Goal: Task Accomplishment & Management: Manage account settings

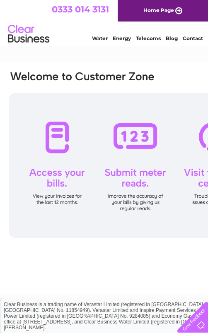
drag, startPoint x: 171, startPoint y: 142, endPoint x: 162, endPoint y: 114, distance: 29.7
click at [171, 142] on div at bounding box center [136, 165] width 254 height 145
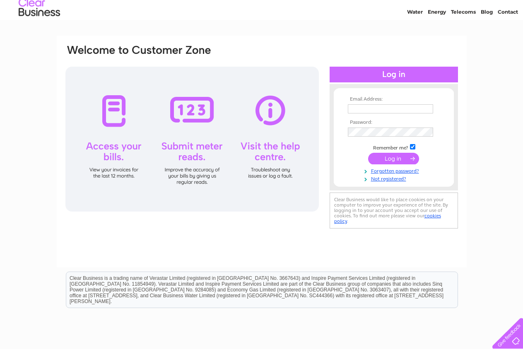
scroll to position [41, 0]
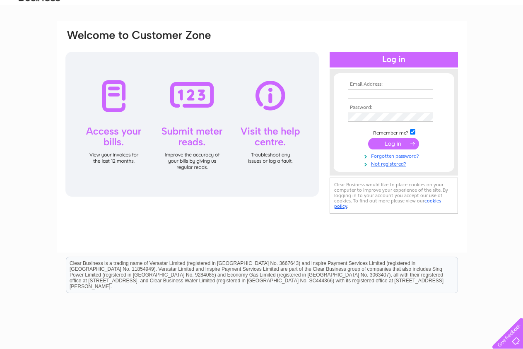
click at [208, 155] on link "Forgotten password?" at bounding box center [395, 156] width 94 height 8
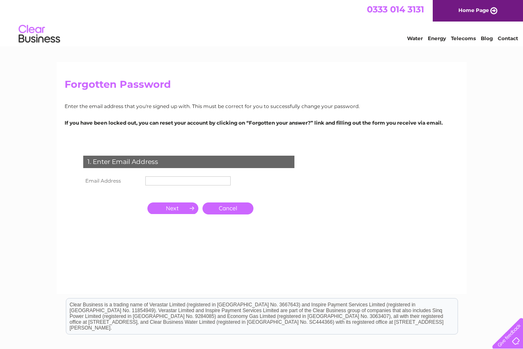
drag, startPoint x: 171, startPoint y: 173, endPoint x: 171, endPoint y: 179, distance: 5.9
click at [171, 179] on div "1. Enter Email Address Email Address Cancel" at bounding box center [191, 201] width 252 height 108
click at [174, 187] on td at bounding box center [187, 180] width 89 height 13
click at [174, 181] on input "text" at bounding box center [188, 181] width 86 height 10
click at [184, 174] on td "1. Enter Email Address" at bounding box center [188, 160] width 215 height 27
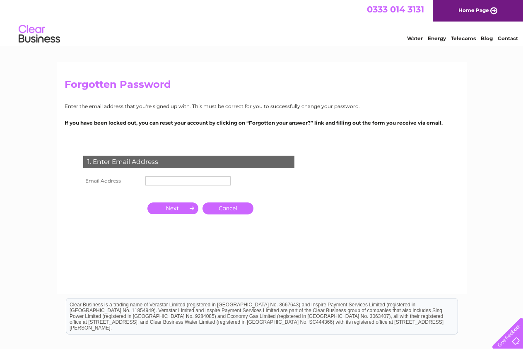
click at [184, 181] on input "text" at bounding box center [187, 180] width 85 height 9
paste input "carrierlocks@aol.co.uk"
type input "carrierlocks@aol.co.uk"
click at [168, 206] on input "button" at bounding box center [172, 209] width 51 height 12
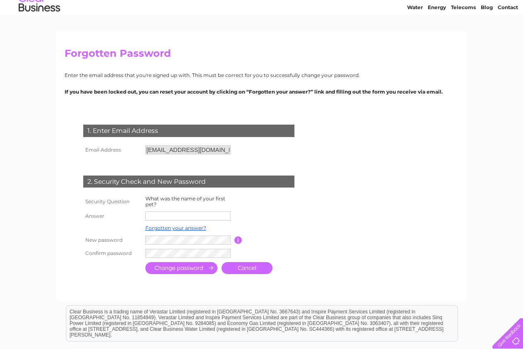
scroll to position [83, 0]
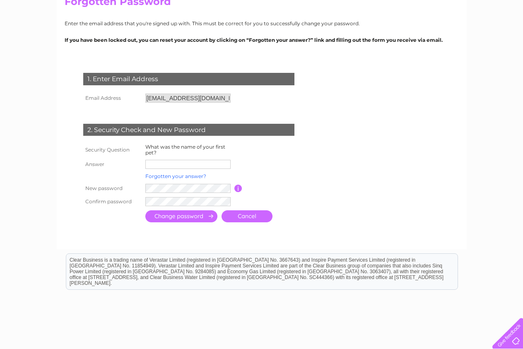
click at [169, 178] on link "Forgotten your answer?" at bounding box center [175, 176] width 61 height 6
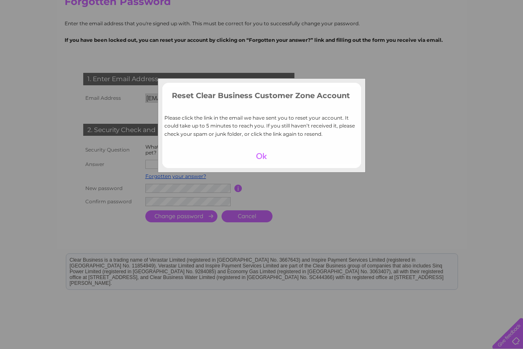
click at [259, 162] on td at bounding box center [261, 156] width 199 height 16
click at [260, 158] on div at bounding box center [261, 156] width 51 height 12
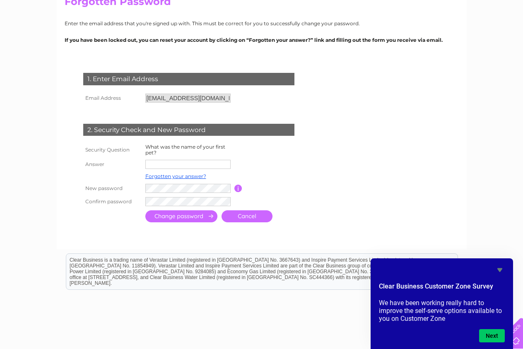
click at [500, 269] on icon "Hide survey" at bounding box center [500, 270] width 5 height 4
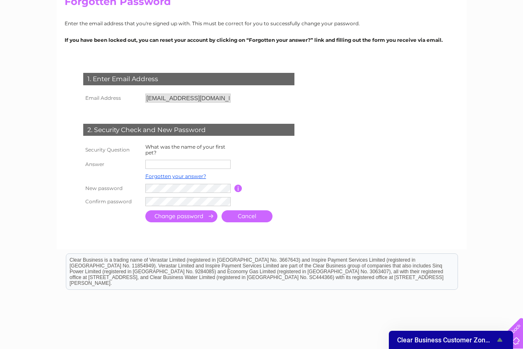
click at [397, 336] on span "Clear Business Customer Zone Survey" at bounding box center [446, 340] width 98 height 8
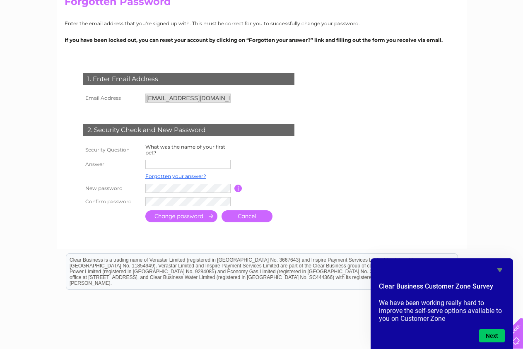
click at [404, 338] on form "Clear Business Customer Zone Survey We have been working really hard to improve…" at bounding box center [442, 312] width 142 height 61
click at [492, 339] on button "Next" at bounding box center [492, 335] width 26 height 13
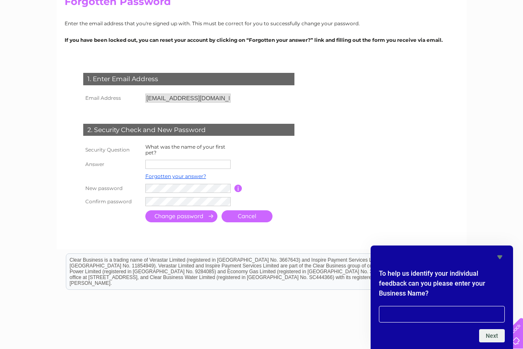
click at [501, 257] on icon "Hide survey" at bounding box center [500, 258] width 5 height 4
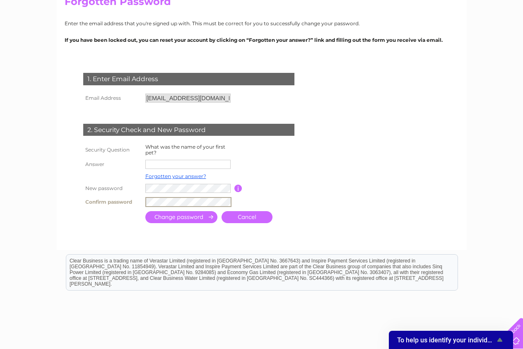
click at [195, 220] on input "submit" at bounding box center [181, 217] width 72 height 12
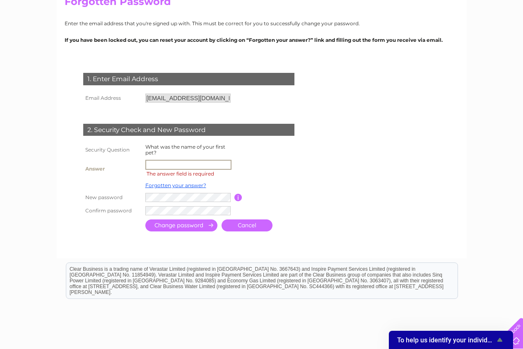
click at [171, 166] on input "text" at bounding box center [188, 165] width 86 height 10
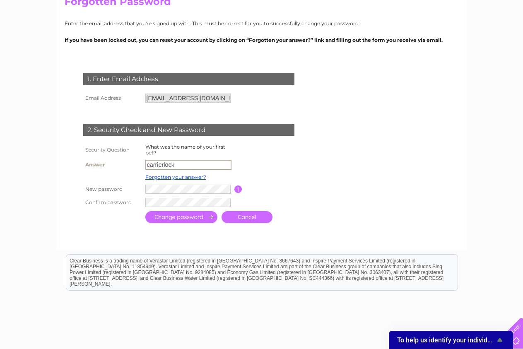
type input "carrierlock"
click at [184, 222] on input "submit" at bounding box center [181, 216] width 72 height 12
click at [184, 215] on input "submit" at bounding box center [181, 216] width 72 height 12
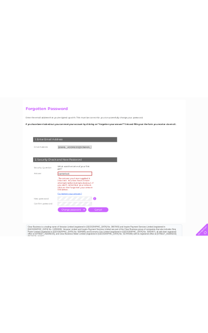
scroll to position [124, 0]
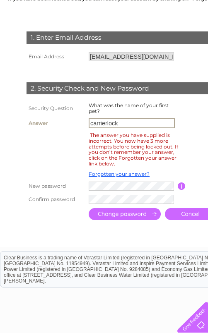
drag, startPoint x: 123, startPoint y: 124, endPoint x: 87, endPoint y: 123, distance: 36.5
click at [87, 123] on td "carrierlock" at bounding box center [132, 123] width 91 height 14
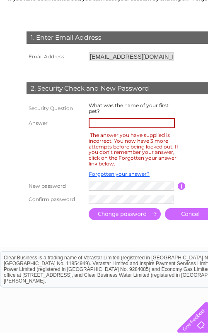
click at [73, 142] on th at bounding box center [55, 149] width 62 height 39
click at [103, 127] on input "text" at bounding box center [132, 123] width 86 height 10
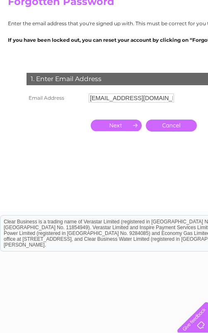
click at [131, 127] on input "button" at bounding box center [116, 126] width 51 height 12
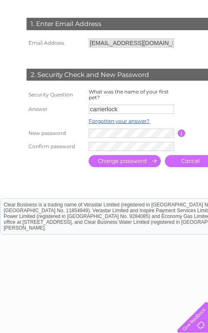
scroll to position [147, 0]
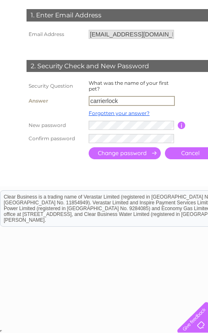
drag, startPoint x: 120, startPoint y: 101, endPoint x: 65, endPoint y: 104, distance: 55.1
click at [65, 104] on tr "Answer carrierlock" at bounding box center [141, 101] width 235 height 14
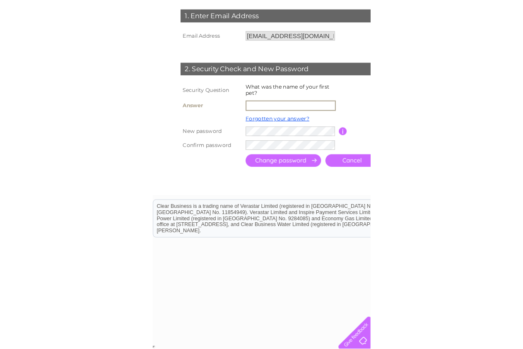
scroll to position [132, 0]
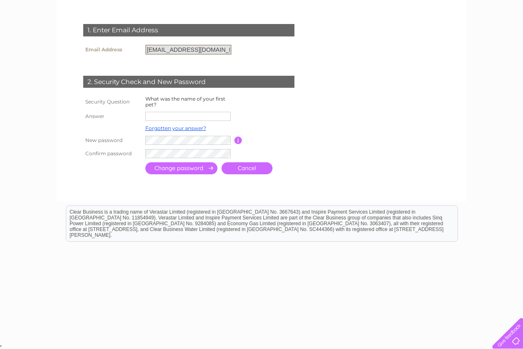
drag, startPoint x: 215, startPoint y: 45, endPoint x: 146, endPoint y: 50, distance: 69.4
click at [146, 50] on input "carrierlocks@aol.co.uk" at bounding box center [188, 50] width 86 height 10
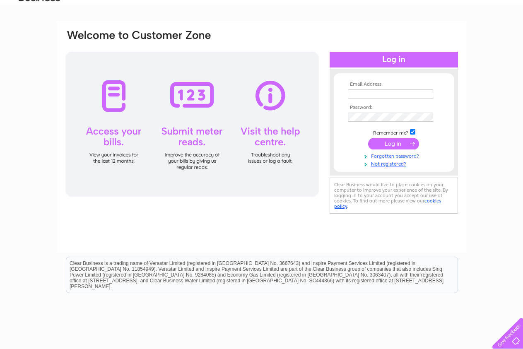
click at [380, 156] on link "Forgotten password?" at bounding box center [395, 156] width 94 height 8
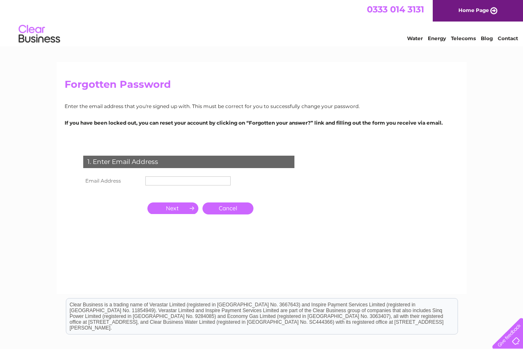
drag, startPoint x: 178, startPoint y: 184, endPoint x: 182, endPoint y: 184, distance: 4.2
click at [178, 184] on input "text" at bounding box center [187, 180] width 85 height 9
paste input "[EMAIL_ADDRESS][DOMAIN_NAME]"
type input "[EMAIL_ADDRESS][DOMAIN_NAME]"
click at [176, 208] on input "button" at bounding box center [172, 209] width 51 height 12
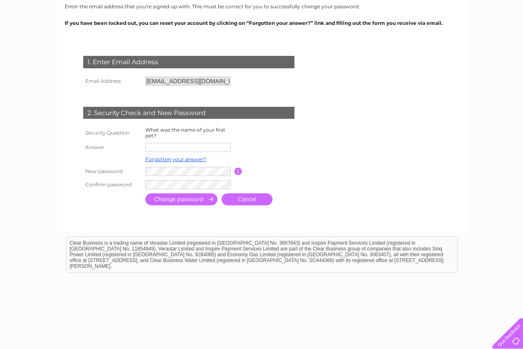
scroll to position [131, 0]
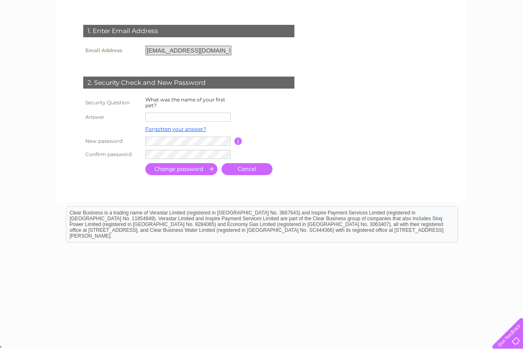
drag, startPoint x: 223, startPoint y: 48, endPoint x: 133, endPoint y: 43, distance: 90.4
click at [133, 43] on tr "Email Address [EMAIL_ADDRESS][DOMAIN_NAME]" at bounding box center [157, 50] width 152 height 14
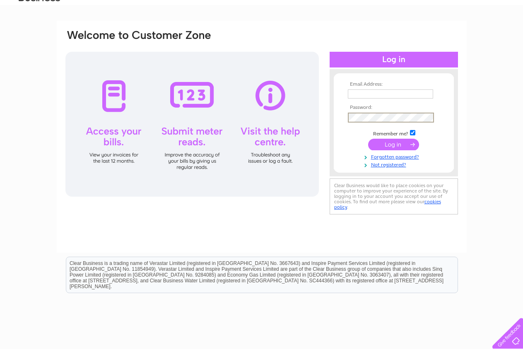
click at [411, 133] on input "checkbox" at bounding box center [412, 132] width 5 height 5
click at [414, 133] on input "checkbox" at bounding box center [412, 131] width 5 height 5
checkbox input "true"
drag, startPoint x: 375, startPoint y: 155, endPoint x: 351, endPoint y: 152, distance: 23.7
click at [351, 152] on link "Forgotten password?" at bounding box center [395, 156] width 94 height 8
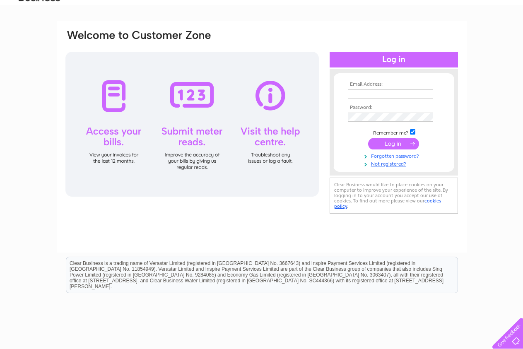
click at [378, 156] on link "Forgotten password?" at bounding box center [395, 156] width 94 height 8
click at [391, 94] on input "text" at bounding box center [391, 94] width 86 height 10
click at [386, 94] on input "text" at bounding box center [391, 94] width 86 height 10
type input "[EMAIL_ADDRESS][DOMAIN_NAME]"
drag, startPoint x: 417, startPoint y: 96, endPoint x: 430, endPoint y: 95, distance: 12.5
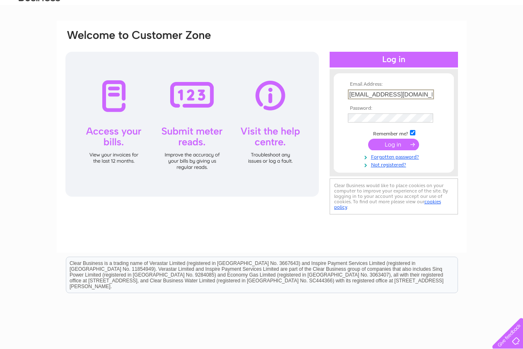
click at [430, 95] on input "[EMAIL_ADDRESS][DOMAIN_NAME]" at bounding box center [391, 94] width 86 height 10
drag, startPoint x: 416, startPoint y: 96, endPoint x: 349, endPoint y: 100, distance: 67.2
click at [349, 100] on td "[EMAIL_ADDRESS][DOMAIN_NAME]" at bounding box center [394, 94] width 96 height 14
click at [415, 92] on input "[EMAIL_ADDRESS][DOMAIN_NAME]" at bounding box center [391, 94] width 86 height 10
click at [371, 239] on div "Email Address: carrierlocks@aol.co.uk Password:" at bounding box center [262, 137] width 410 height 232
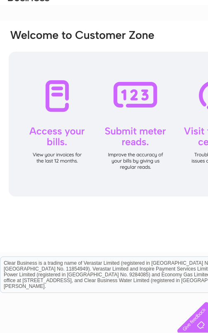
drag, startPoint x: 144, startPoint y: 40, endPoint x: 142, endPoint y: 36, distance: 4.8
click at [144, 40] on div at bounding box center [126, 40] width 236 height 23
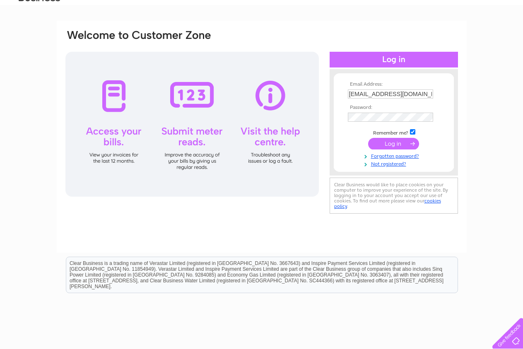
click at [18, 102] on div "Email Address: carrierlocks@aol.co.uk Password: Forgotten password?" at bounding box center [261, 208] width 523 height 374
click at [391, 157] on link "Forgotten password?" at bounding box center [395, 156] width 94 height 8
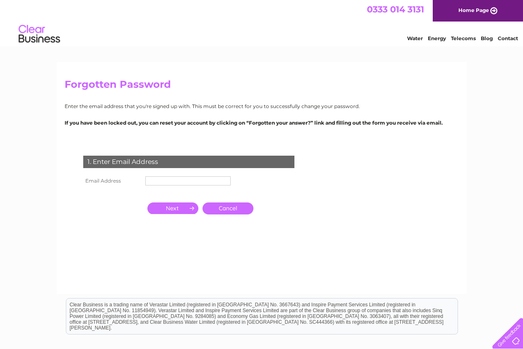
drag, startPoint x: 175, startPoint y: 174, endPoint x: 176, endPoint y: 180, distance: 5.4
click at [175, 176] on td at bounding box center [187, 180] width 89 height 13
click at [176, 180] on input "text" at bounding box center [188, 181] width 86 height 10
type input "[EMAIL_ADDRESS][DOMAIN_NAME]"
